Goal: Transaction & Acquisition: Subscribe to service/newsletter

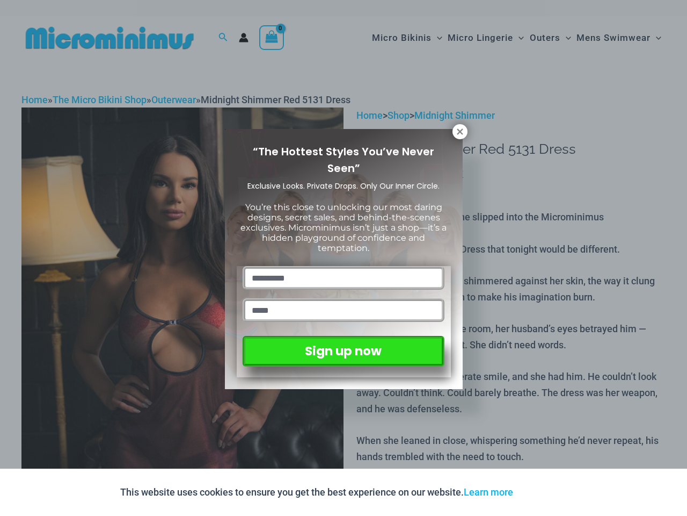
click at [344, 266] on input "text" at bounding box center [343, 278] width 201 height 24
click at [547, 492] on button "Accept" at bounding box center [545, 492] width 46 height 26
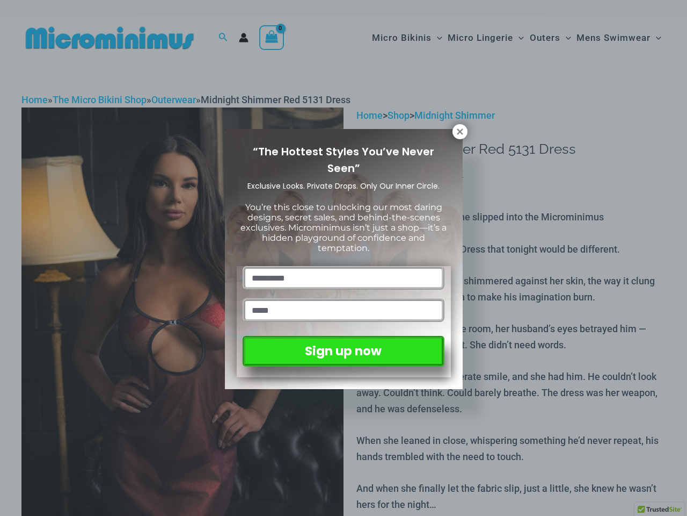
click at [344, 266] on input "text" at bounding box center [343, 278] width 201 height 24
click at [460, 132] on icon at bounding box center [460, 131] width 6 height 6
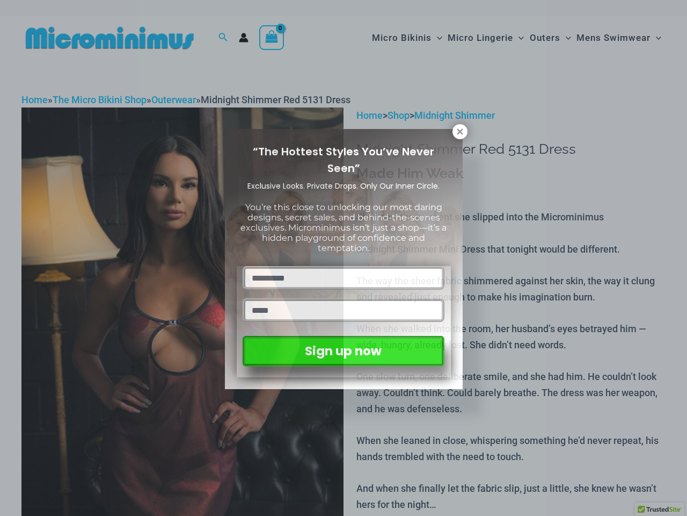
click at [460, 132] on icon at bounding box center [460, 131] width 6 height 6
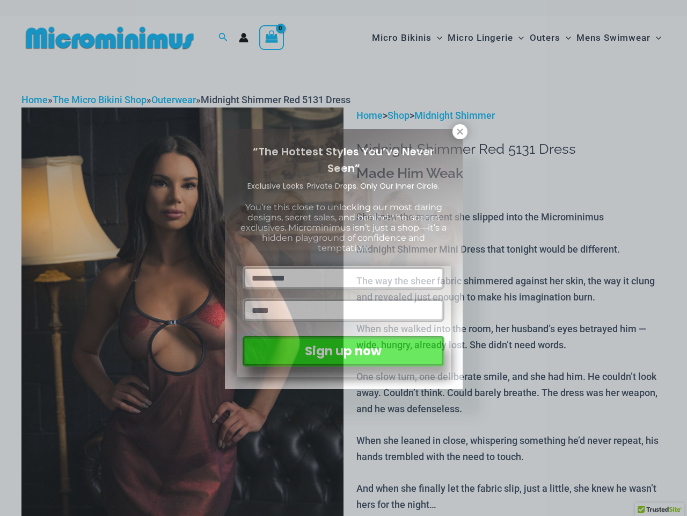
click at [460, 131] on icon at bounding box center [460, 131] width 6 height 6
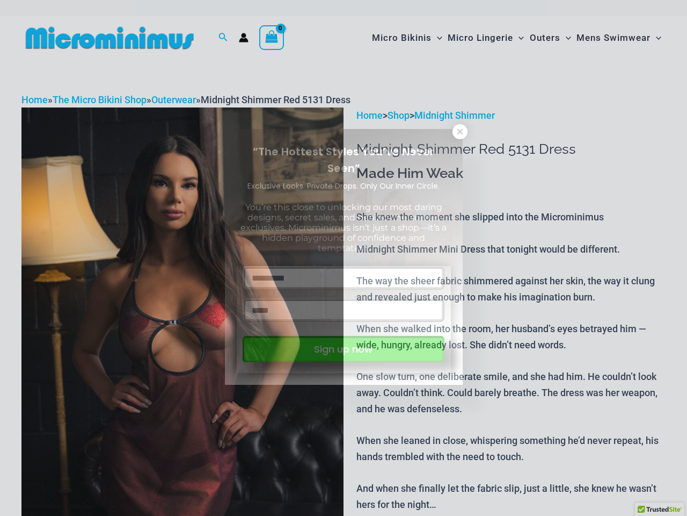
click at [343, 349] on button "Sign up now" at bounding box center [343, 349] width 201 height 26
